Goal: Transaction & Acquisition: Purchase product/service

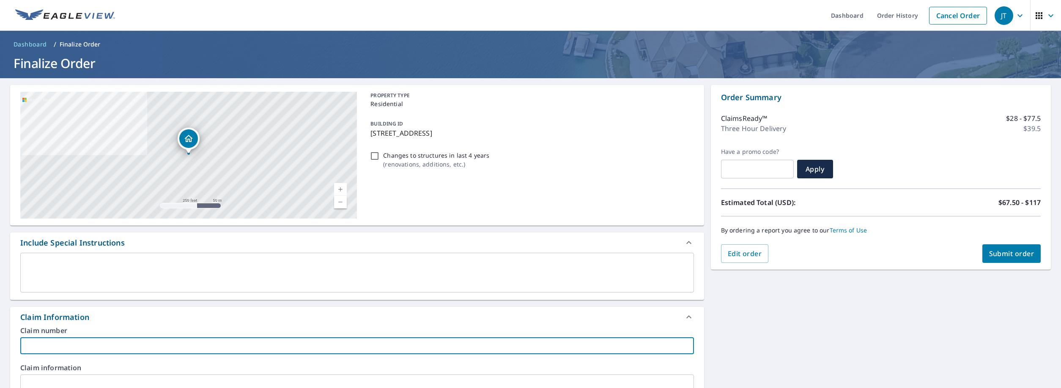
scroll to position [138, 0]
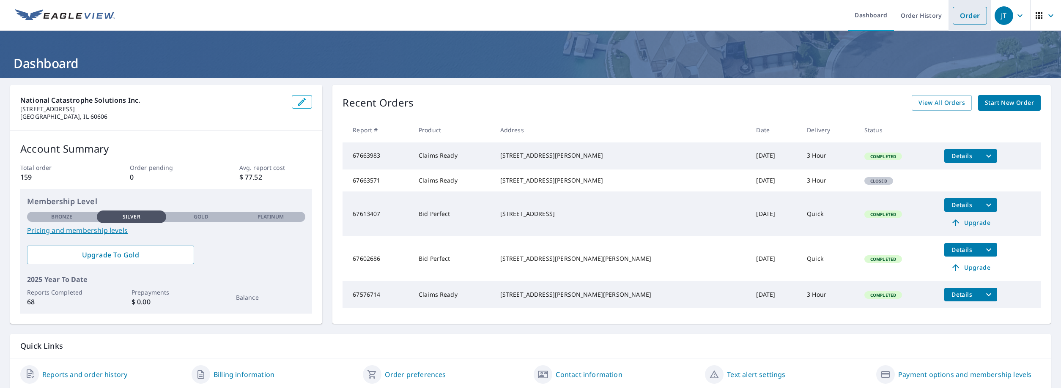
click at [975, 14] on link "Order" at bounding box center [970, 16] width 34 height 18
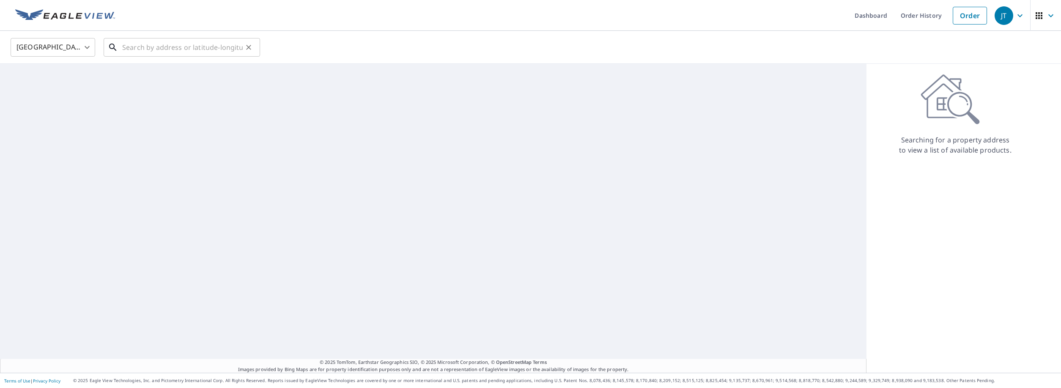
click at [218, 49] on input "text" at bounding box center [182, 48] width 121 height 24
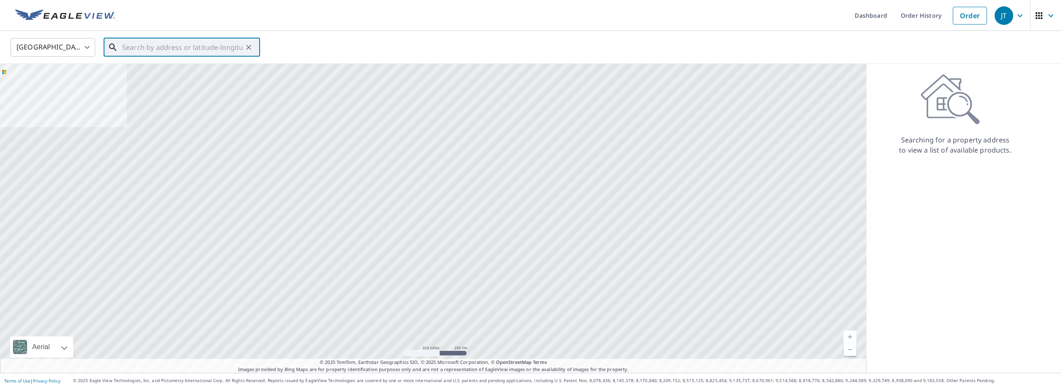
paste input "[STREET_ADDRESS][PERSON_NAME] • [US_STATE][GEOGRAPHIC_DATA], IN 46360"
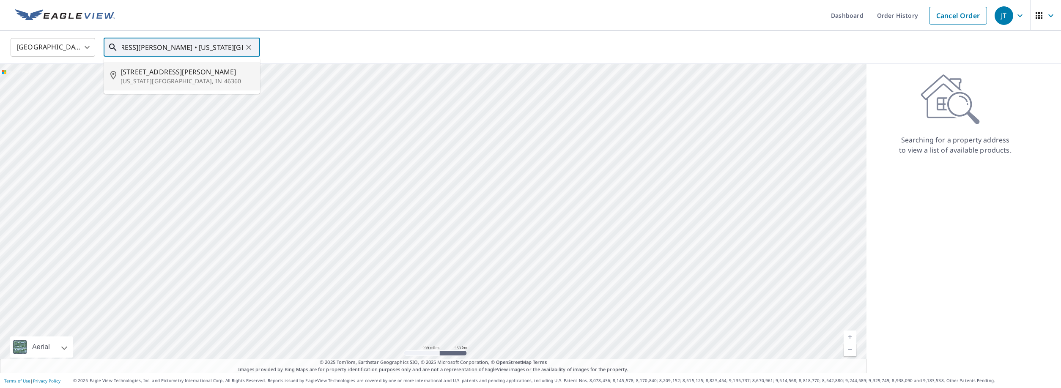
click at [150, 76] on span "[STREET_ADDRESS][PERSON_NAME]" at bounding box center [187, 72] width 133 height 10
type input "[STREET_ADDRESS][PERSON_NAME][US_STATE]"
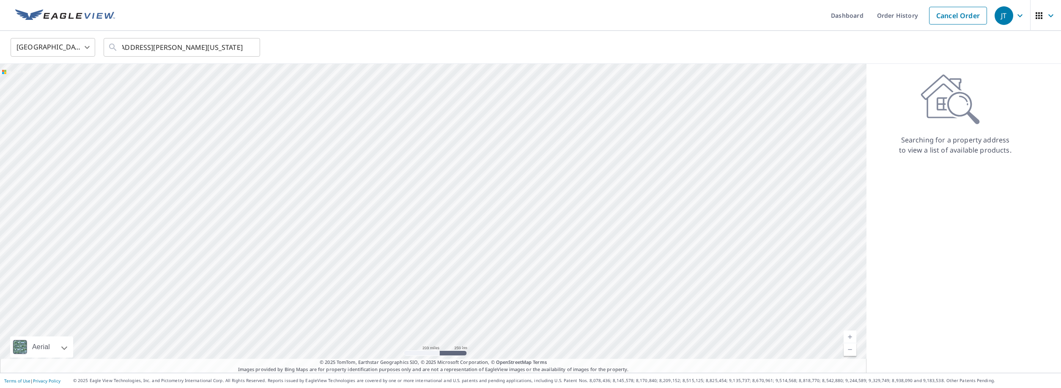
scroll to position [0, 14]
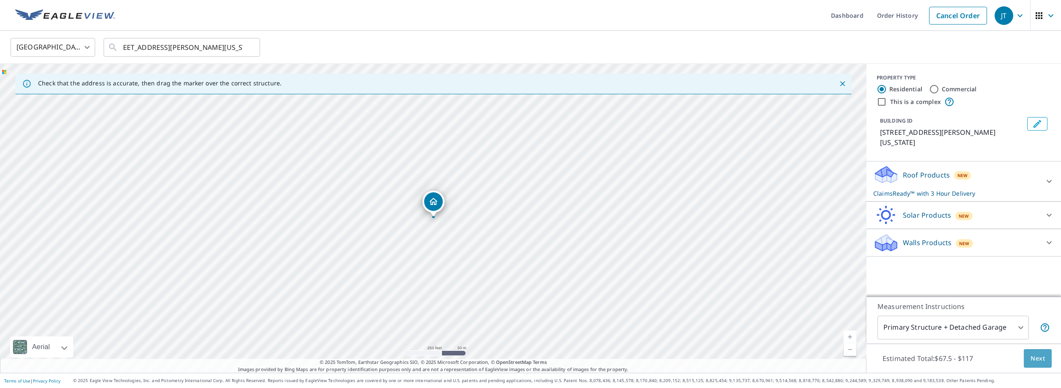
click at [1033, 362] on span "Next" at bounding box center [1037, 358] width 14 height 11
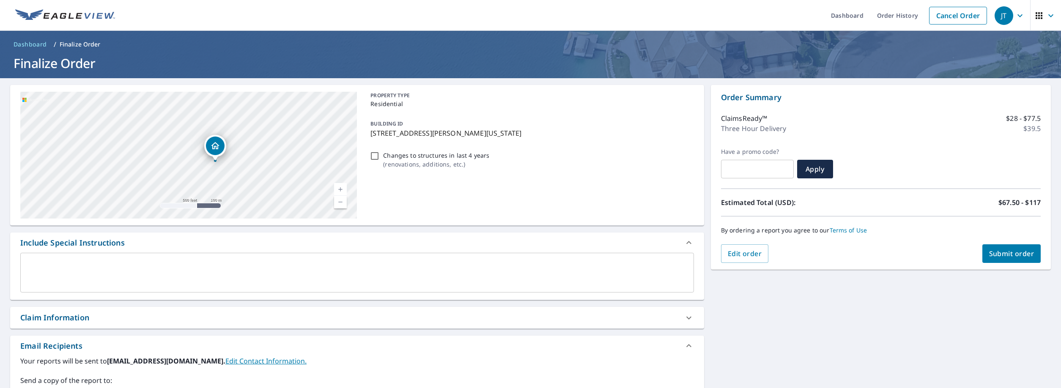
click at [115, 317] on div "Claim Information" at bounding box center [349, 317] width 658 height 11
checkbox input "true"
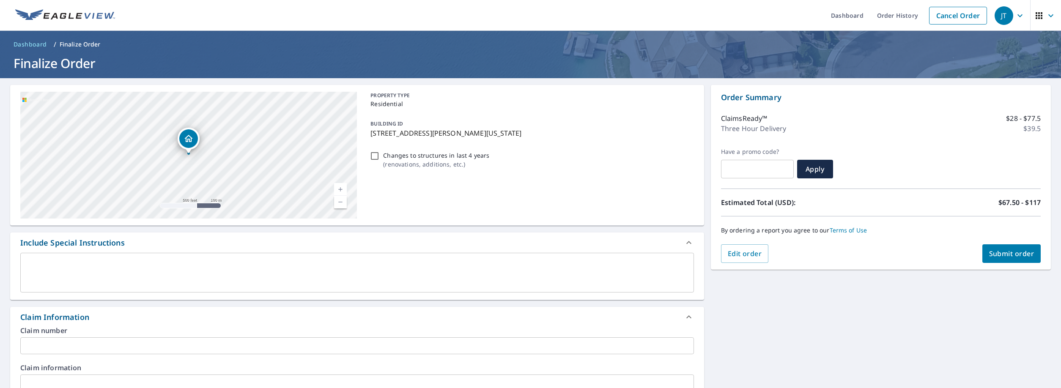
click at [72, 341] on input "text" at bounding box center [357, 345] width 674 height 17
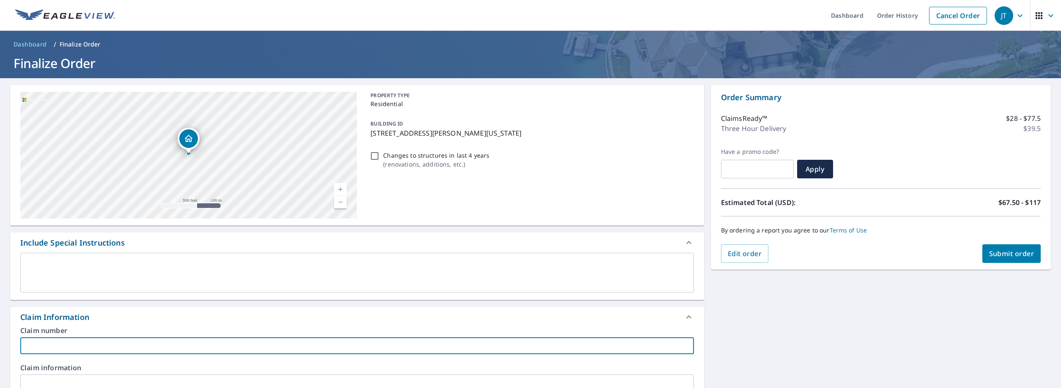
paste input "0807953872"
type input "0807953872"
checkbox input "true"
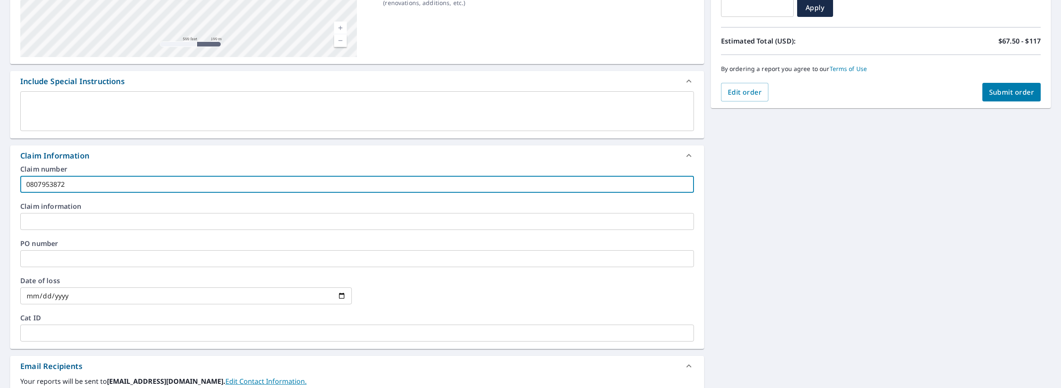
scroll to position [167, 0]
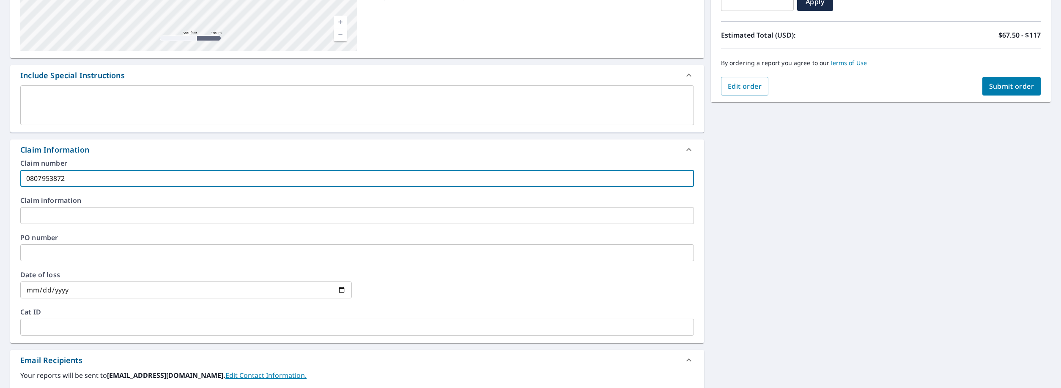
type input "0807953872"
click at [114, 221] on input "text" at bounding box center [357, 215] width 674 height 17
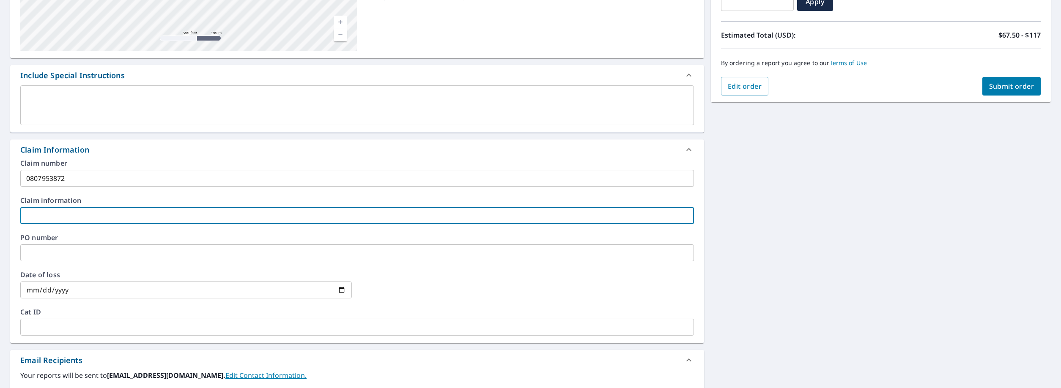
type input "A"
checkbox input "true"
type input "Al"
checkbox input "true"
type input "All"
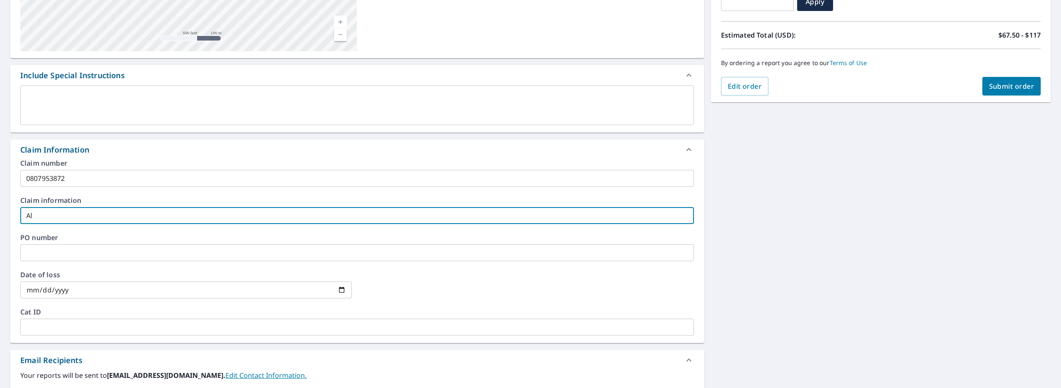
checkbox input "true"
type input "Alls"
checkbox input "true"
type input "Allst"
checkbox input "true"
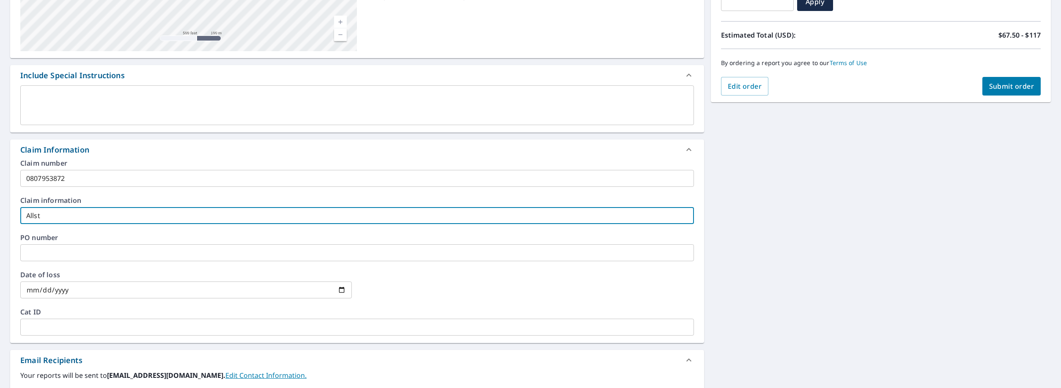
type input "Allsta"
checkbox input "true"
type input "Allstat"
checkbox input "true"
type input "Allstate"
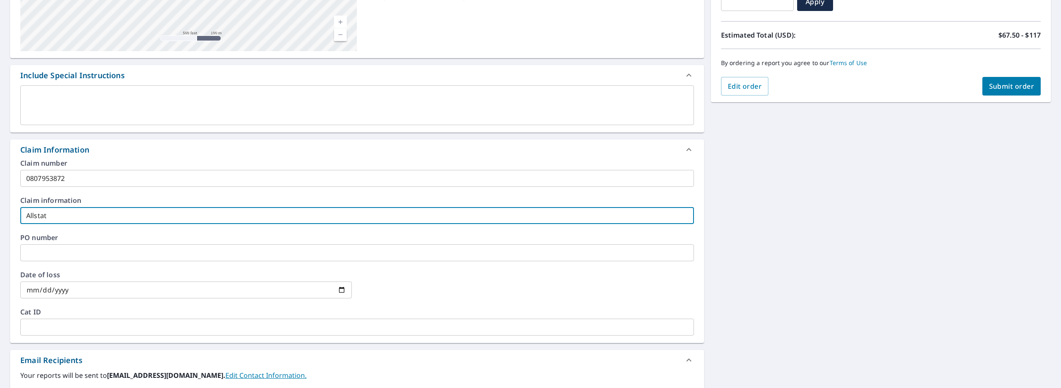
checkbox input "true"
type input "Allstate"
checkbox input "true"
type input "Allstate -"
checkbox input "true"
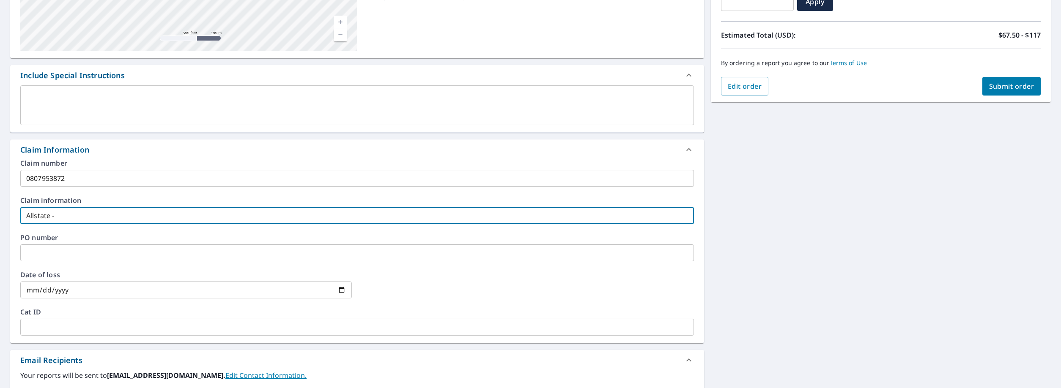
type input "Allstate -I"
checkbox input "true"
type input "Allstate -In"
checkbox input "true"
type input "Allstate -Ins"
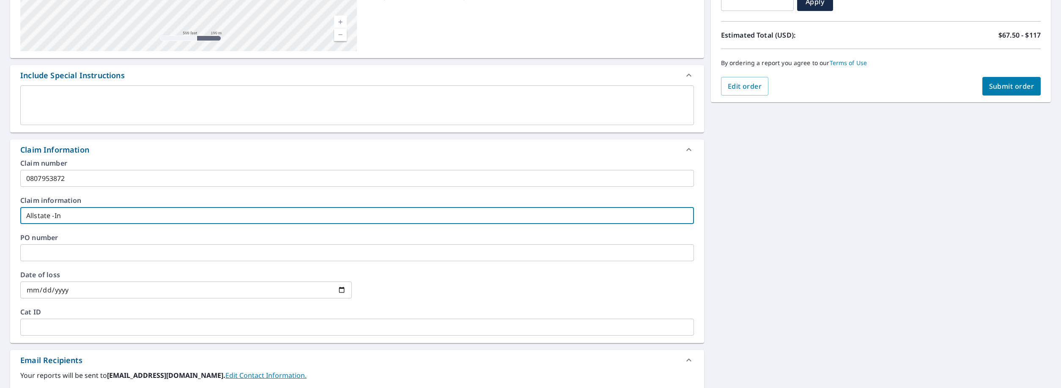
checkbox input "true"
type input "Allstate -Insu"
checkbox input "true"
type input "Allstate -Insur"
checkbox input "true"
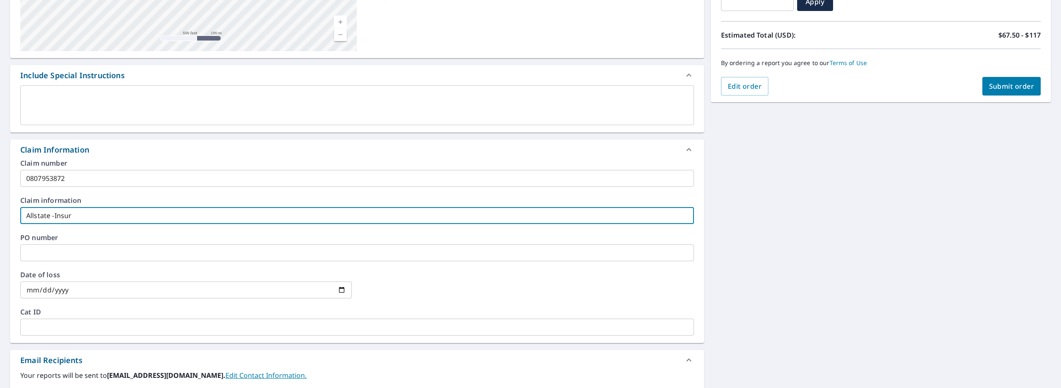
type input "Allstate -Insure"
checkbox input "true"
type input "Allstate -Insured"
checkbox input "true"
type input "Allstate -Insured"
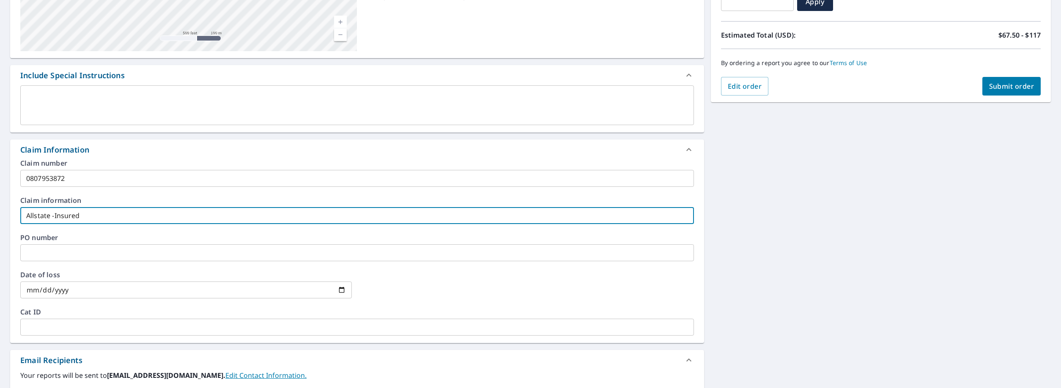
checkbox input "true"
type input "Allstate -Insured N"
checkbox input "true"
type input "Allstate -Insured Na"
checkbox input "true"
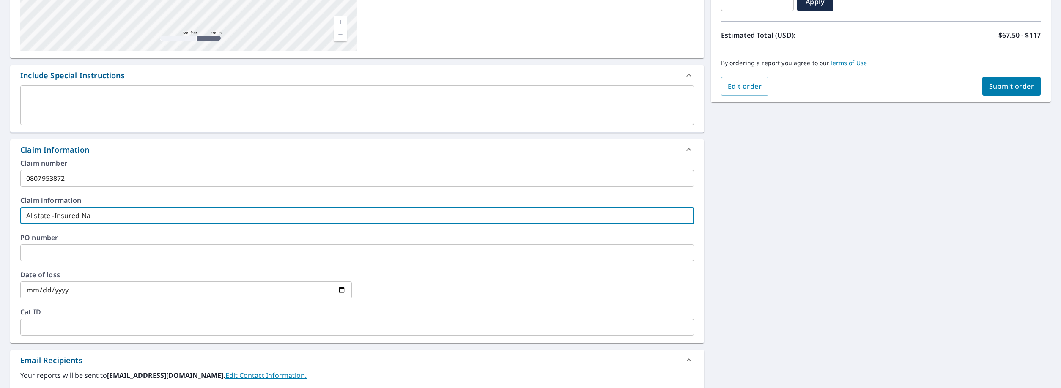
type input "Allstate -Insured Nam"
checkbox input "true"
type input "Allstate -Insured Name"
checkbox input "true"
type input "Allstate -Insured Name:"
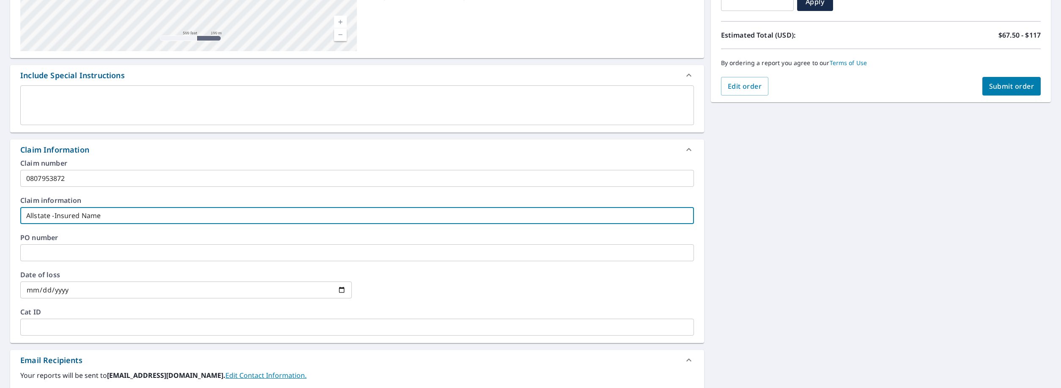
checkbox input "true"
type input "Allstate -Insured Name:"
checkbox input "true"
type input "Allstate -Insured Name: N"
checkbox input "true"
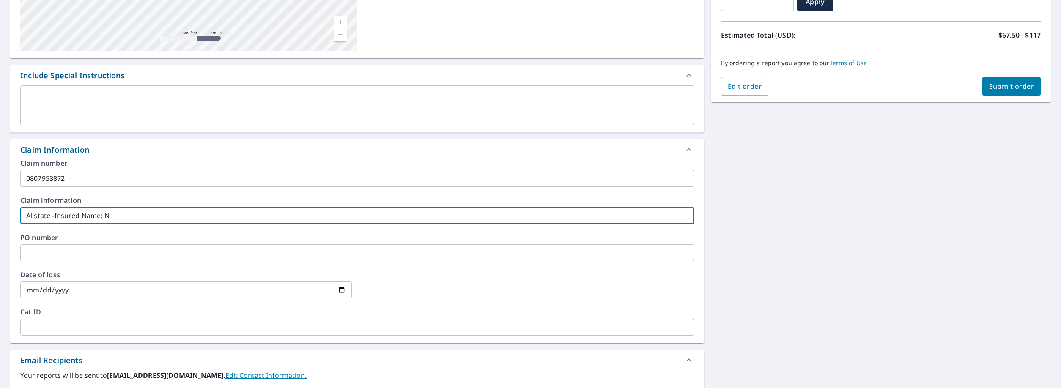
type input "Allstate -Insured Name: [PERSON_NAME]"
checkbox input "true"
type input "Allstate -Insured Name: [PERSON_NAME]"
checkbox input "true"
type input "Allstate -Insured Name: [PERSON_NAME]"
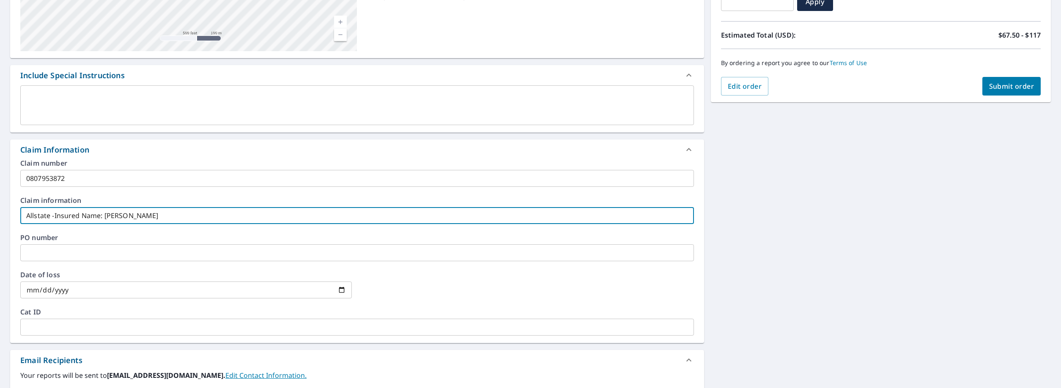
checkbox input "true"
type input "Allstate -Insured Name: [PERSON_NAME]"
checkbox input "true"
type input "Allstate -Insured Name: [PERSON_NAME]"
checkbox input "true"
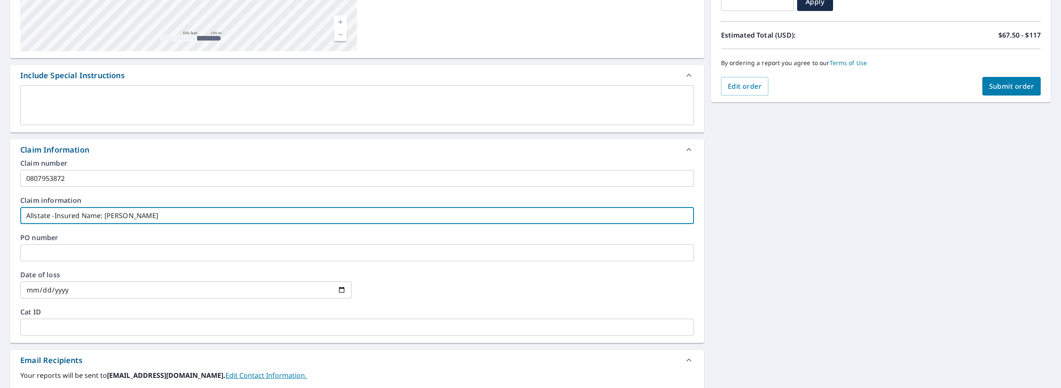
type input "Allstate -Insured Name: [PERSON_NAME]"
checkbox input "true"
type input "Allstate -Insured Name: [PERSON_NAME]"
checkbox input "true"
type input "Allstate -Insured Name: [PERSON_NAME]"
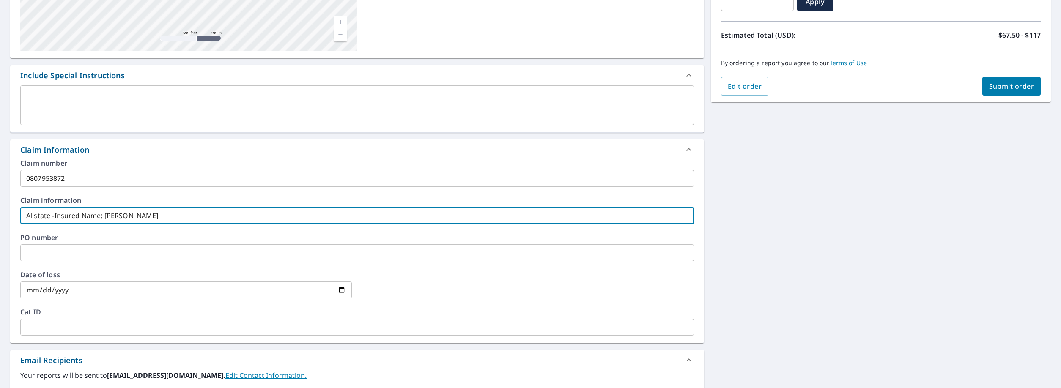
checkbox input "true"
type input "Allstate -Insured Name: [PERSON_NAME]"
checkbox input "true"
type input "Allstate -Insured Name: [PERSON_NAME]"
checkbox input "true"
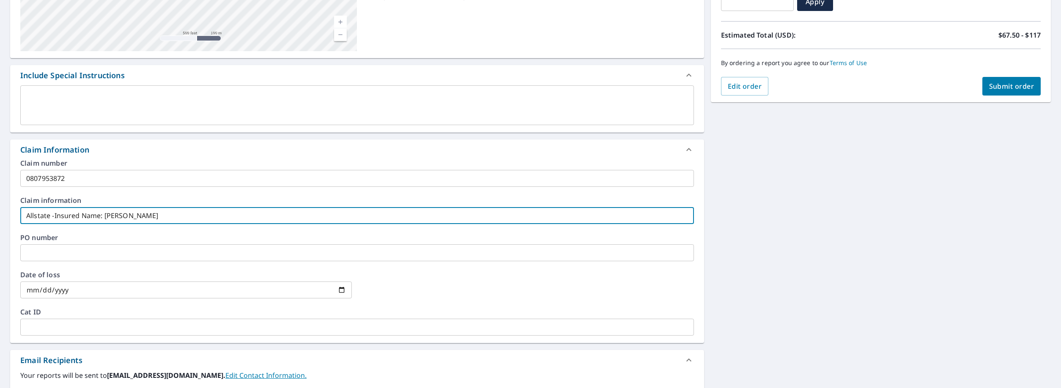
type input "Allstate -Insured Name: [PERSON_NAME]"
checkbox input "true"
type input "Allstate -Insured Name: [PERSON_NAME]"
click at [91, 291] on input "date" at bounding box center [185, 290] width 331 height 17
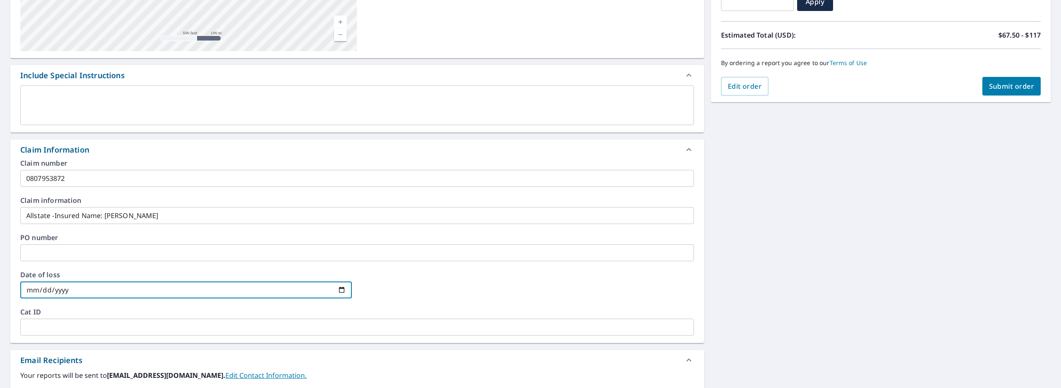
drag, startPoint x: 348, startPoint y: 288, endPoint x: 336, endPoint y: 288, distance: 11.4
click at [348, 288] on input "date" at bounding box center [185, 290] width 331 height 17
click at [336, 288] on input "date" at bounding box center [185, 290] width 331 height 17
click at [338, 292] on input "date" at bounding box center [185, 290] width 331 height 17
type input "[DATE]"
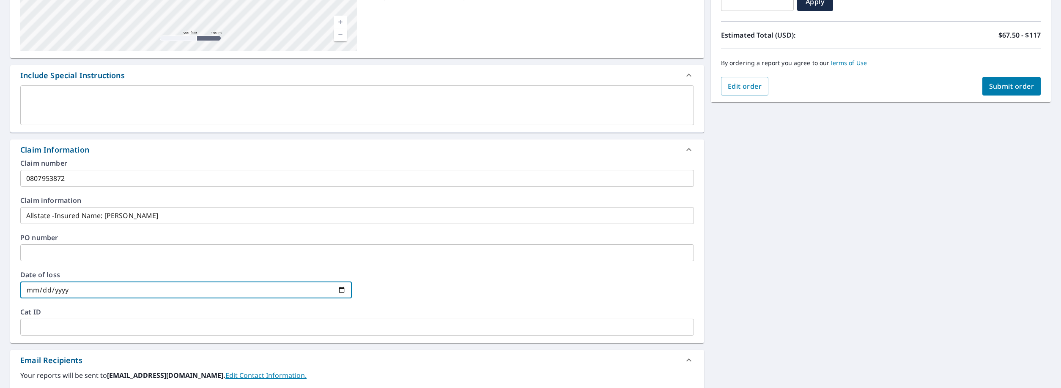
checkbox input "true"
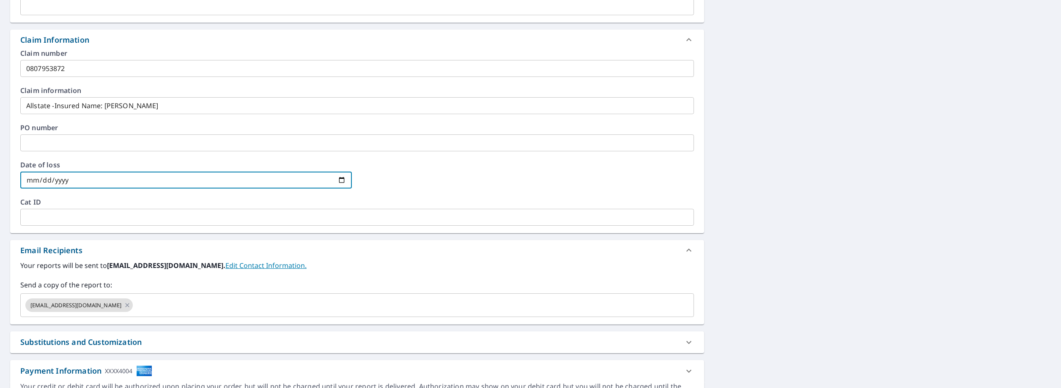
scroll to position [279, 0]
click at [165, 299] on input "text" at bounding box center [405, 304] width 543 height 16
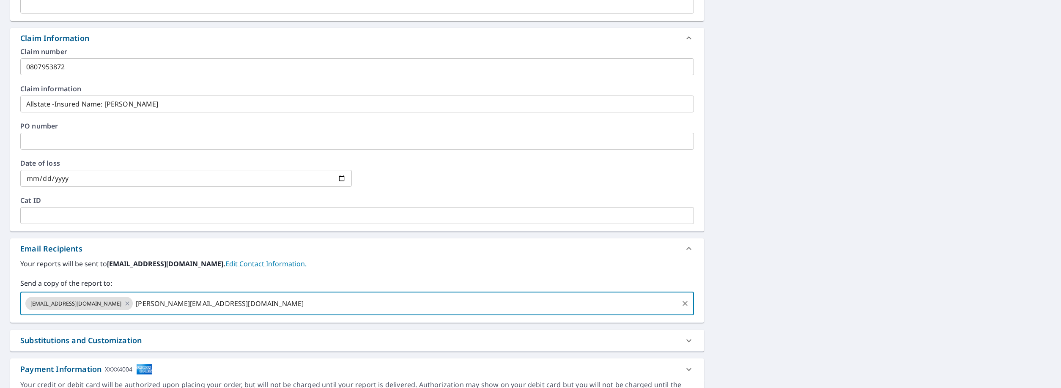
type input "[PERSON_NAME][EMAIL_ADDRESS][DOMAIN_NAME]"
checkbox input "true"
type input "[EMAIL_ADDRESS][DOMAIN_NAME]"
checkbox input "true"
type input "[EMAIL_ADDRESS][DOMAIN_NAME]"
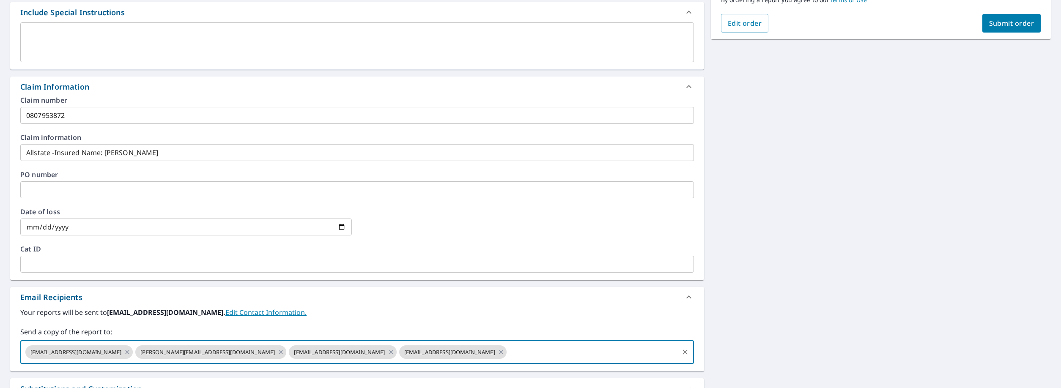
scroll to position [152, 0]
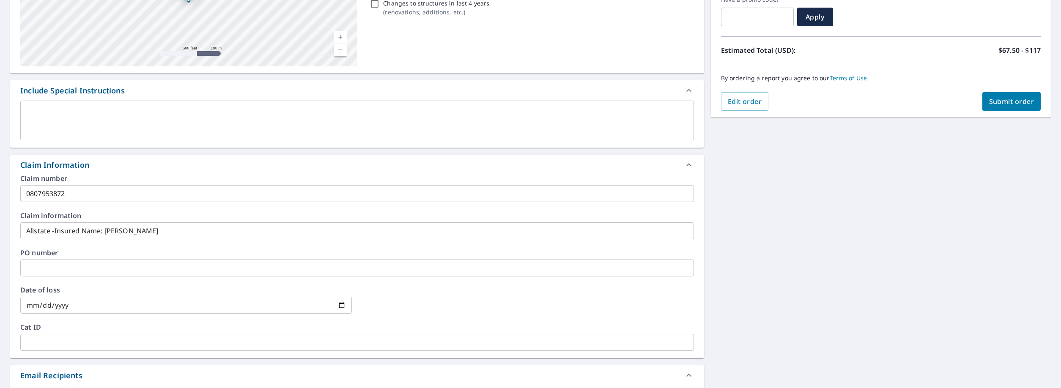
click at [1016, 102] on span "Submit order" at bounding box center [1011, 101] width 45 height 9
checkbox input "true"
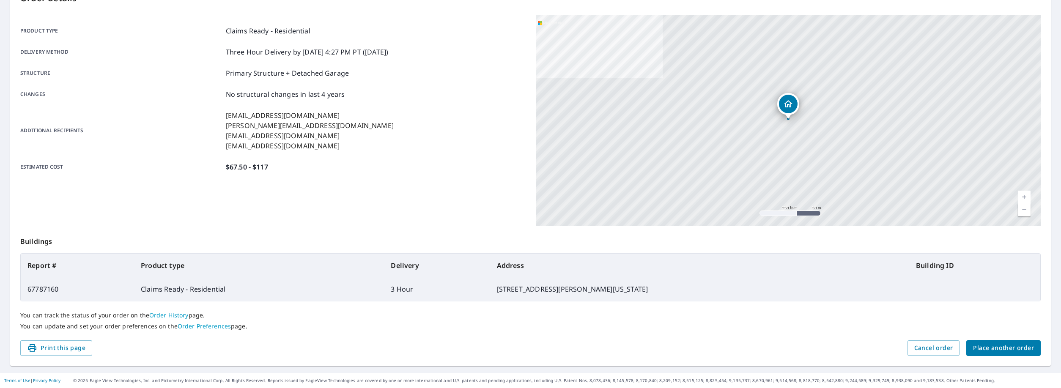
scroll to position [103, 0]
